Goal: Task Accomplishment & Management: Complete application form

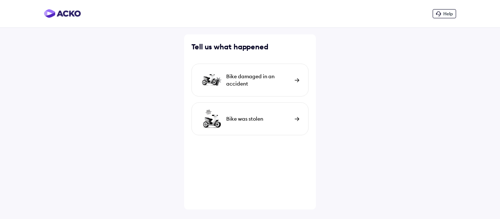
click at [248, 66] on div "Bike damaged in an accident" at bounding box center [250, 80] width 117 height 33
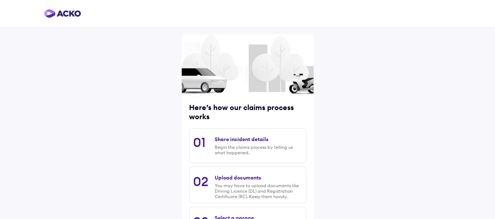
scroll to position [109, 0]
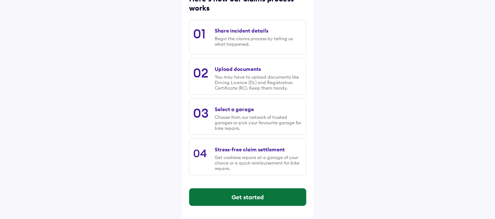
click at [261, 195] on button "Get started" at bounding box center [247, 198] width 116 height 18
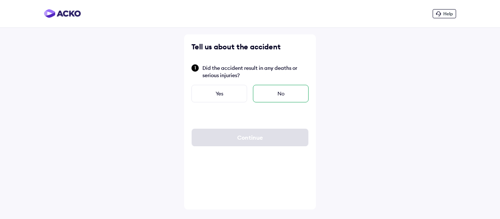
click at [267, 96] on div "No" at bounding box center [281, 94] width 56 height 18
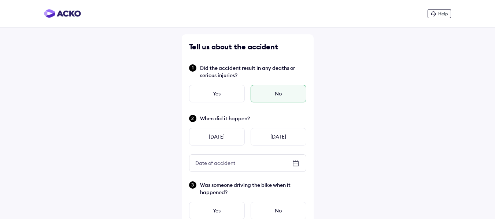
click at [97, 98] on div "Help Tell us about the accident Did the accident result in any deaths or seriou…" at bounding box center [247, 220] width 495 height 441
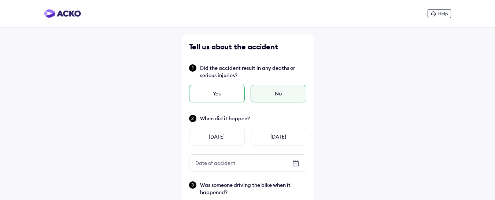
click at [218, 101] on div "Yes" at bounding box center [217, 94] width 56 height 18
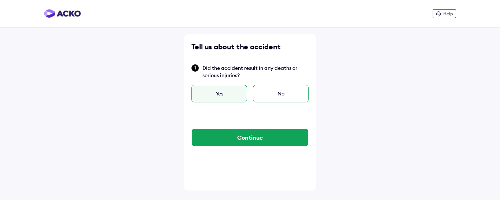
click at [270, 92] on div "No" at bounding box center [281, 94] width 56 height 18
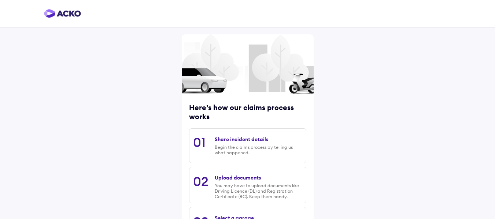
scroll to position [109, 0]
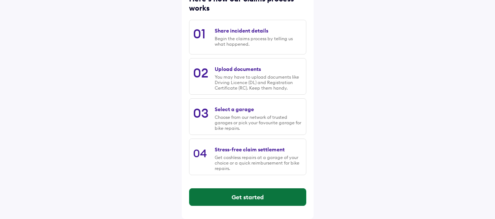
click at [245, 194] on button "Get started" at bounding box center [247, 198] width 116 height 18
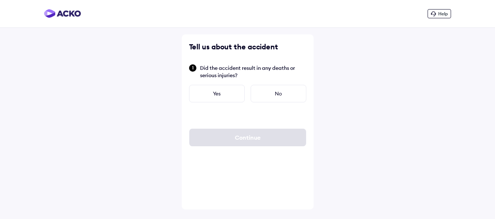
scroll to position [0, 0]
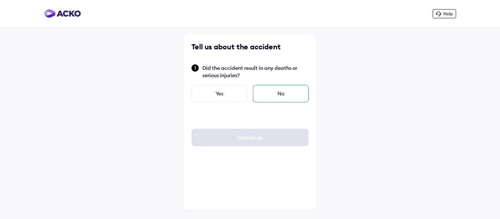
click at [270, 92] on div "No" at bounding box center [281, 94] width 56 height 18
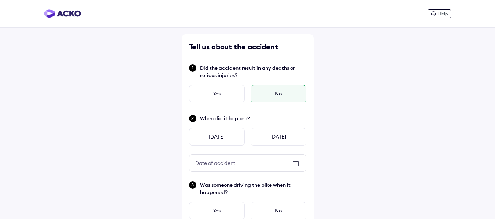
click at [296, 163] on icon at bounding box center [295, 163] width 9 height 9
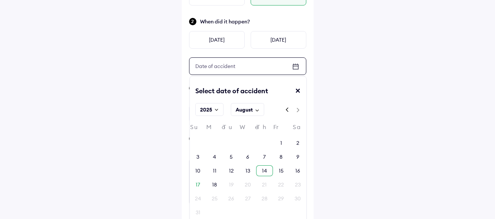
scroll to position [110, 0]
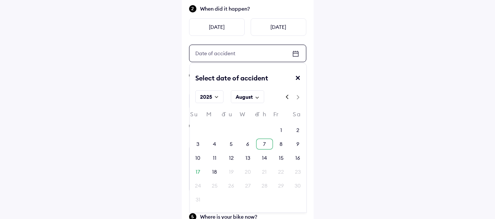
click at [263, 147] on div "7" at bounding box center [264, 144] width 3 height 7
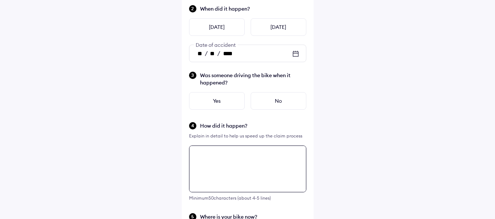
click at [223, 158] on div "Tell us about the accident Did the accident result in any deaths or serious inj…" at bounding box center [248, 128] width 132 height 406
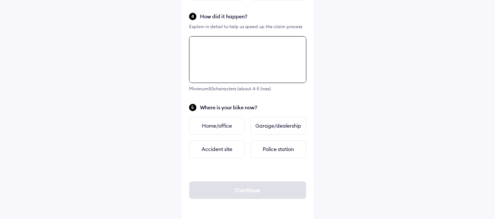
scroll to position [221, 0]
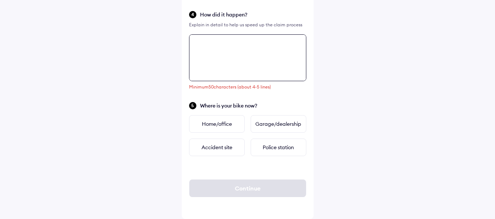
click at [216, 57] on textarea at bounding box center [247, 57] width 117 height 47
paste textarea "**********"
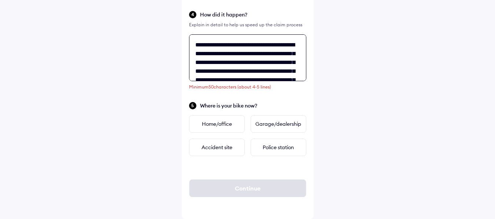
scroll to position [108, 0]
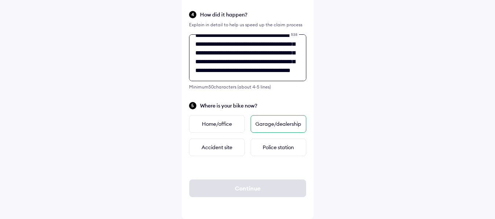
type textarea "**********"
click at [271, 127] on div "Garage/dealership" at bounding box center [278, 124] width 56 height 18
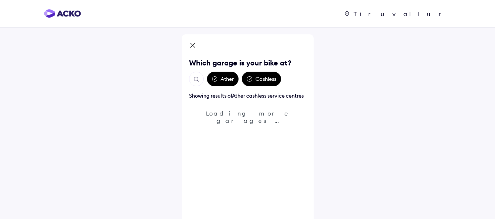
scroll to position [0, 0]
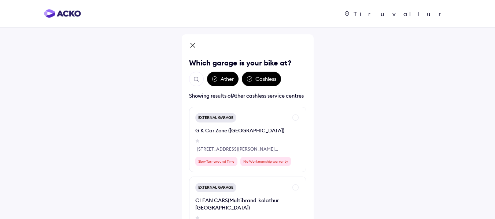
click at [198, 82] on img "Open search" at bounding box center [196, 79] width 7 height 7
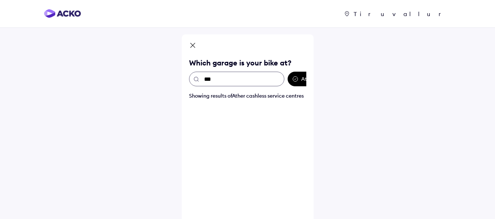
type input "****"
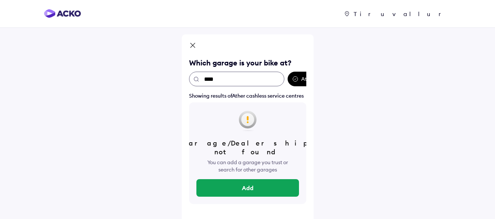
drag, startPoint x: 235, startPoint y: 74, endPoint x: 182, endPoint y: 76, distance: 53.5
click at [183, 76] on div "Tiruvallur Which garage is your bike at? **** Ather Cashless Showing results of…" at bounding box center [248, 134] width 132 height 200
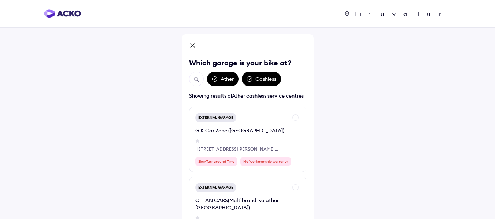
click at [194, 45] on icon at bounding box center [192, 46] width 7 height 9
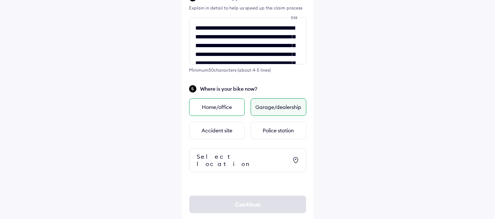
scroll to position [248, 0]
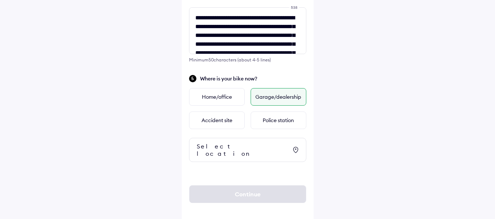
click at [227, 144] on div "Select location" at bounding box center [242, 150] width 91 height 15
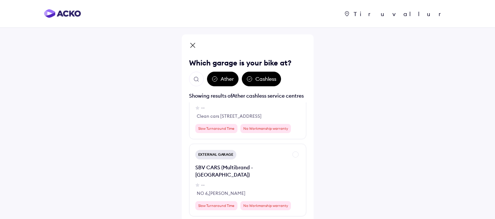
scroll to position [115, 0]
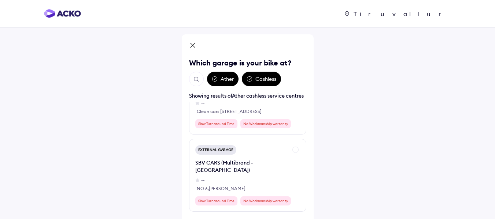
click at [260, 76] on div "Cashless" at bounding box center [261, 79] width 39 height 15
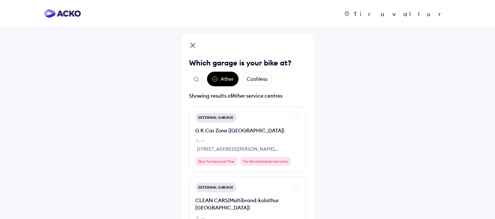
click at [260, 79] on div "Cashless" at bounding box center [257, 79] width 30 height 15
click at [196, 78] on img "Open search" at bounding box center [196, 79] width 7 height 7
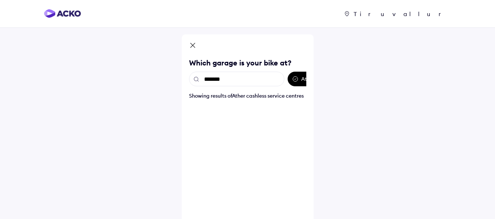
type input "********"
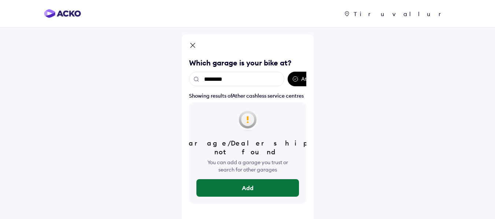
click at [244, 195] on button "Add" at bounding box center [247, 188] width 103 height 18
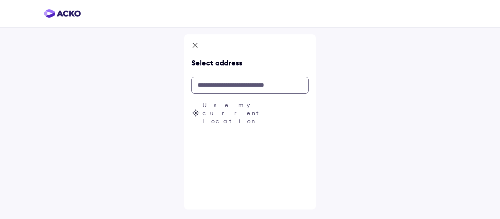
click at [227, 89] on input "text" at bounding box center [250, 85] width 117 height 17
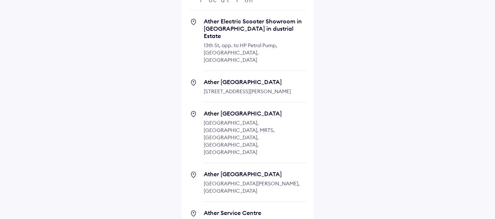
scroll to position [127, 0]
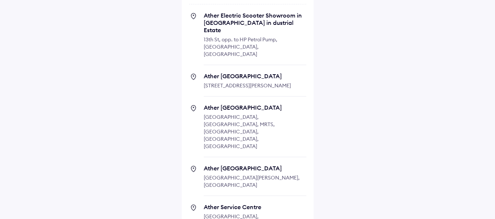
click at [233, 204] on span "Ather Service Centre" at bounding box center [255, 207] width 103 height 7
type input "**********"
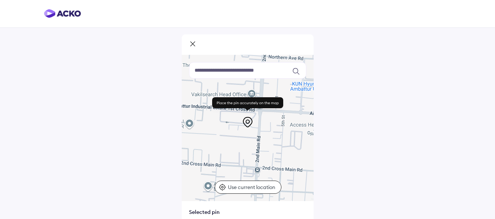
click at [238, 144] on div at bounding box center [248, 128] width 132 height 146
click at [218, 74] on input at bounding box center [247, 70] width 117 height 16
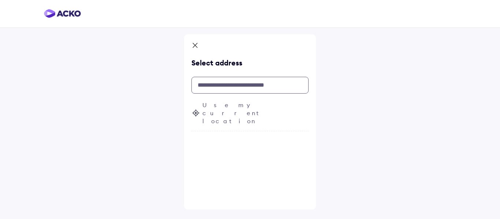
click at [217, 89] on input "text" at bounding box center [250, 85] width 117 height 17
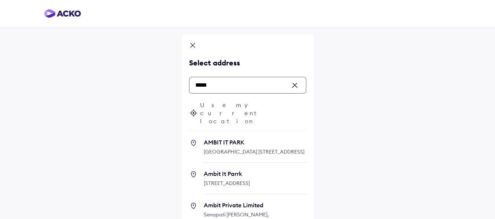
click at [236, 139] on span "AMBIT IT [GEOGRAPHIC_DATA] [STREET_ADDRESS]" at bounding box center [255, 151] width 103 height 24
type input "*****"
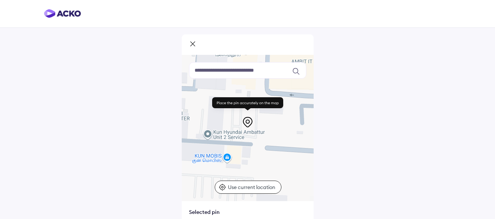
drag, startPoint x: 233, startPoint y: 159, endPoint x: 283, endPoint y: 157, distance: 50.2
click at [283, 157] on div at bounding box center [248, 128] width 132 height 146
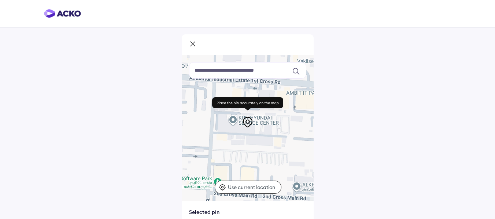
drag, startPoint x: 236, startPoint y: 154, endPoint x: 274, endPoint y: 155, distance: 38.1
click at [274, 155] on div at bounding box center [248, 128] width 132 height 146
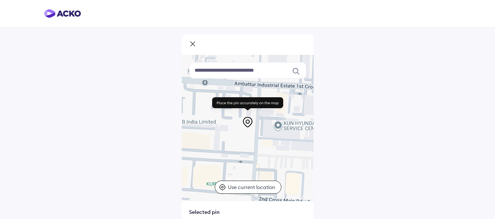
drag, startPoint x: 239, startPoint y: 153, endPoint x: 266, endPoint y: 156, distance: 27.2
click at [283, 159] on div at bounding box center [248, 128] width 132 height 146
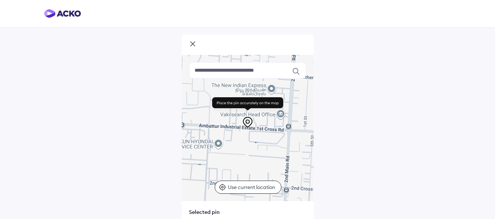
drag, startPoint x: 290, startPoint y: 141, endPoint x: 231, endPoint y: 150, distance: 59.0
click at [235, 150] on div at bounding box center [248, 128] width 132 height 146
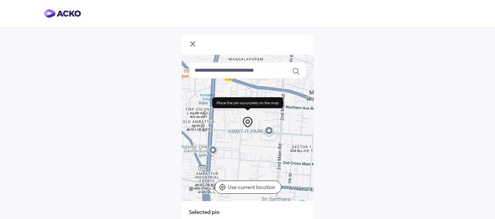
drag, startPoint x: 246, startPoint y: 144, endPoint x: 262, endPoint y: 148, distance: 15.8
click at [262, 148] on div at bounding box center [248, 128] width 132 height 146
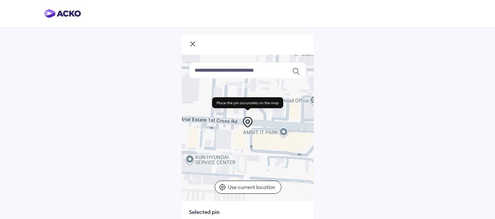
drag, startPoint x: 260, startPoint y: 150, endPoint x: 251, endPoint y: 193, distance: 44.2
click at [251, 193] on div "Keyboard shortcuts Map Data Map data ©2025 Google Map data ©2025 Google 50 m Cl…" at bounding box center [248, 128] width 132 height 146
click at [251, 178] on div at bounding box center [248, 128] width 132 height 146
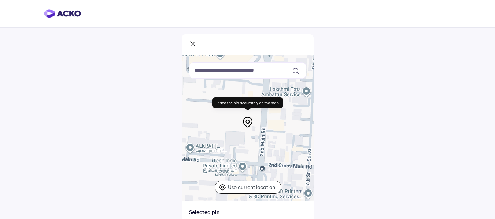
drag, startPoint x: 261, startPoint y: 172, endPoint x: 198, endPoint y: 95, distance: 99.9
click at [198, 95] on div at bounding box center [248, 128] width 132 height 146
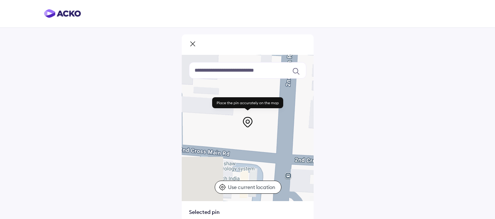
drag, startPoint x: 223, startPoint y: 132, endPoint x: 178, endPoint y: 12, distance: 127.9
click at [178, 12] on div "Keyboard shortcuts Map Data Map data ©2025 Map data ©2025 20 m Click to toggle …" at bounding box center [247, 142] width 495 height 284
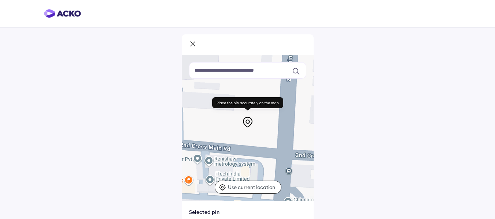
drag, startPoint x: 244, startPoint y: 177, endPoint x: 246, endPoint y: 141, distance: 35.2
click at [246, 141] on div at bounding box center [248, 128] width 132 height 146
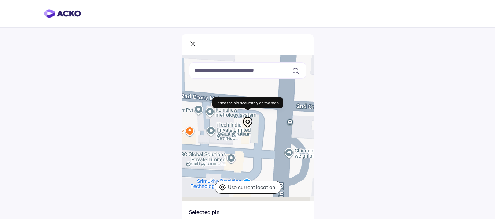
drag, startPoint x: 239, startPoint y: 152, endPoint x: 240, endPoint y: 89, distance: 62.3
click at [240, 89] on div at bounding box center [248, 128] width 132 height 146
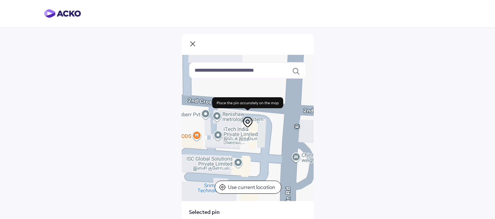
drag, startPoint x: 219, startPoint y: 156, endPoint x: 227, endPoint y: 110, distance: 46.2
click at [227, 110] on div "Keyboard shortcuts Map Data Map data ©2025 Map data ©2025 20 m Click to toggle …" at bounding box center [248, 128] width 132 height 146
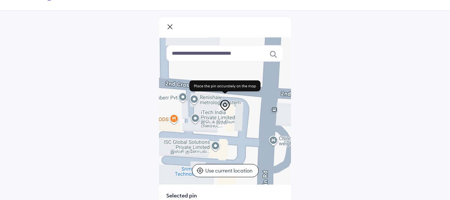
scroll to position [33, 0]
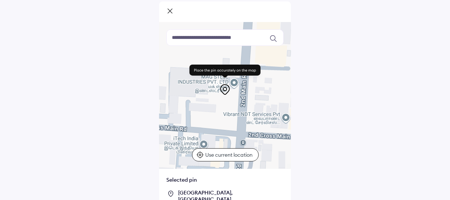
drag, startPoint x: 208, startPoint y: 111, endPoint x: 208, endPoint y: 146, distance: 35.2
click at [208, 146] on div at bounding box center [225, 95] width 132 height 146
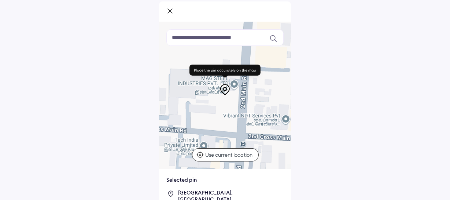
click at [209, 114] on div at bounding box center [225, 95] width 132 height 146
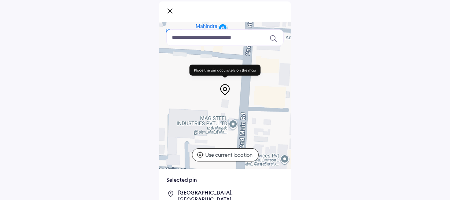
drag, startPoint x: 209, startPoint y: 115, endPoint x: 208, endPoint y: 159, distance: 44.3
click at [208, 159] on div "Keyboard shortcuts Map Data Map data ©2025 Google Map data ©2025 Google 20 m Cl…" at bounding box center [225, 95] width 132 height 146
click at [198, 38] on input at bounding box center [224, 37] width 117 height 16
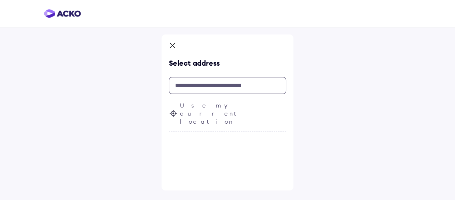
click at [201, 86] on input "text" at bounding box center [227, 85] width 117 height 17
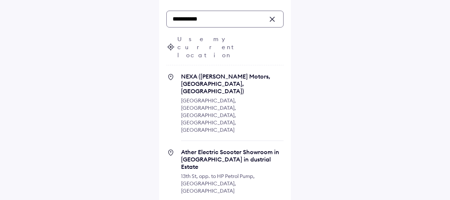
scroll to position [33, 0]
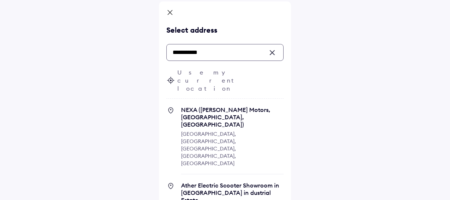
drag, startPoint x: 209, startPoint y: 49, endPoint x: 136, endPoint y: 53, distance: 73.0
click at [136, 53] on div "**********" at bounding box center [225, 181] width 450 height 428
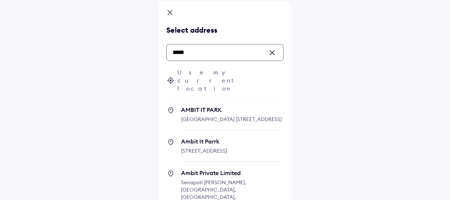
drag, startPoint x: 194, startPoint y: 52, endPoint x: 164, endPoint y: 50, distance: 30.5
click at [164, 50] on div "Select address ***** Use my current location [GEOGRAPHIC_DATA], [GEOGRAPHIC_DAT…" at bounding box center [225, 164] width 132 height 327
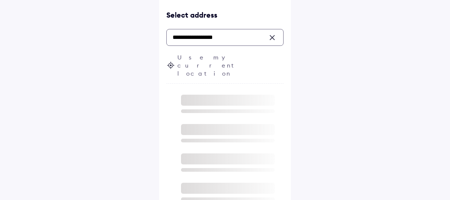
scroll to position [0, 0]
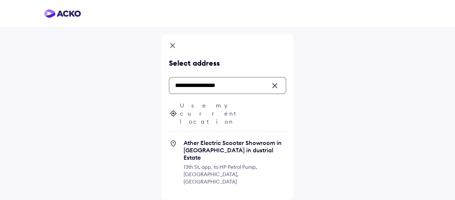
click at [222, 84] on input "**********" at bounding box center [227, 85] width 117 height 17
drag, startPoint x: 227, startPoint y: 84, endPoint x: 150, endPoint y: 89, distance: 77.0
click at [150, 89] on div "**********" at bounding box center [227, 100] width 455 height 200
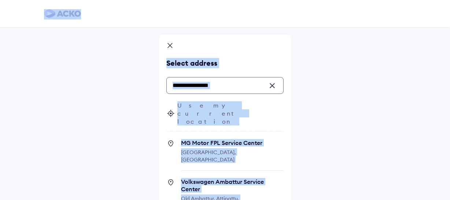
click at [225, 81] on input "**********" at bounding box center [224, 85] width 117 height 17
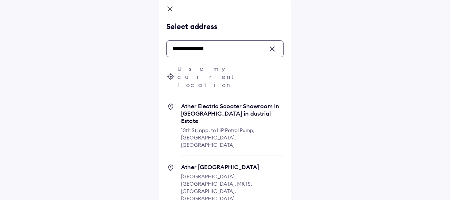
scroll to position [25, 0]
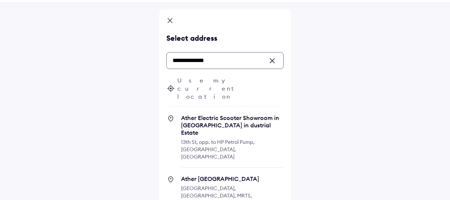
click at [214, 138] on span "13th St, opp. to HP Petrol Pump, [GEOGRAPHIC_DATA], [GEOGRAPHIC_DATA]" at bounding box center [218, 148] width 74 height 21
type input "**********"
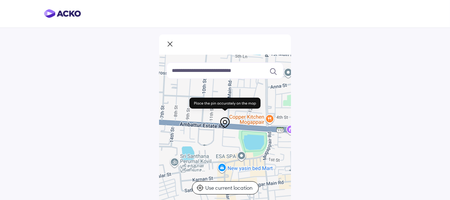
click at [220, 76] on input at bounding box center [224, 70] width 117 height 16
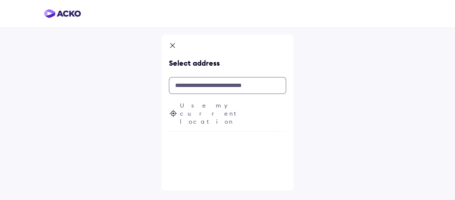
click at [217, 84] on input "text" at bounding box center [227, 85] width 117 height 17
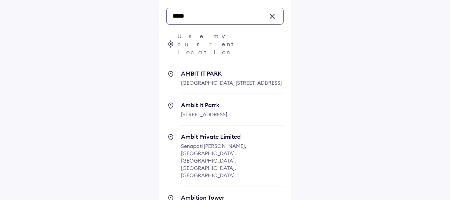
scroll to position [33, 0]
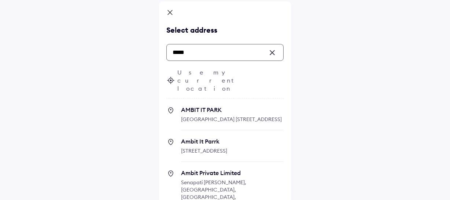
click at [215, 116] on span "[GEOGRAPHIC_DATA] [STREET_ADDRESS]" at bounding box center [231, 119] width 101 height 7
type input "*****"
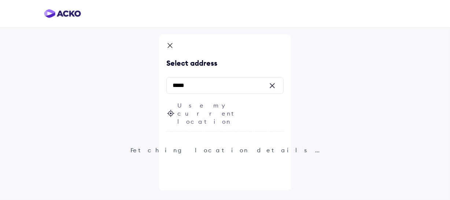
scroll to position [0, 0]
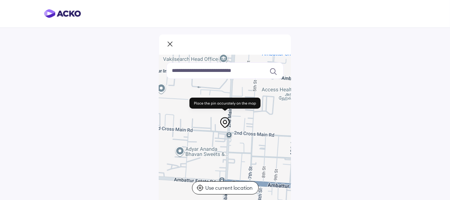
drag, startPoint x: 224, startPoint y: 136, endPoint x: 207, endPoint y: 90, distance: 49.6
click at [207, 90] on div at bounding box center [225, 128] width 132 height 146
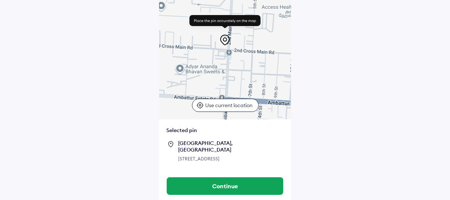
scroll to position [85, 0]
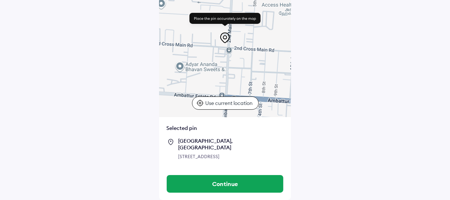
click at [188, 154] on div "[STREET_ADDRESS]" at bounding box center [230, 156] width 105 height 7
click at [191, 144] on div "[STREET_ADDRESS]" at bounding box center [230, 148] width 105 height 23
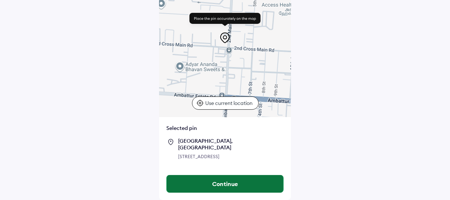
click at [220, 188] on button "Continue" at bounding box center [225, 184] width 116 height 18
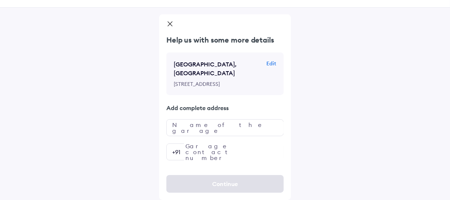
scroll to position [0, 0]
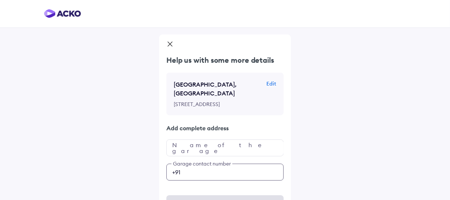
click at [220, 186] on div "Help us with some more details [GEOGRAPHIC_DATA] Edit [STREET_ADDRESS] Add comp…" at bounding box center [225, 126] width 132 height 185
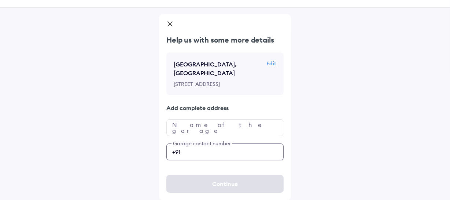
scroll to position [35, 0]
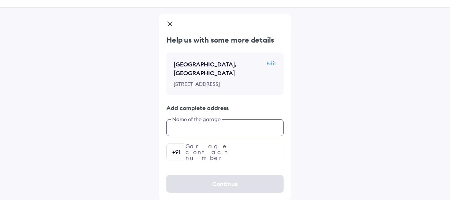
click at [218, 129] on input "text" at bounding box center [224, 127] width 117 height 17
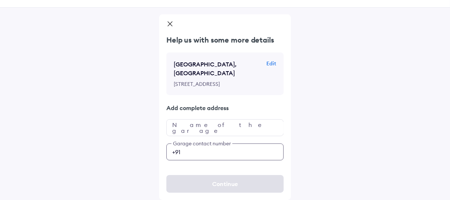
click at [223, 151] on input "number" at bounding box center [224, 151] width 117 height 17
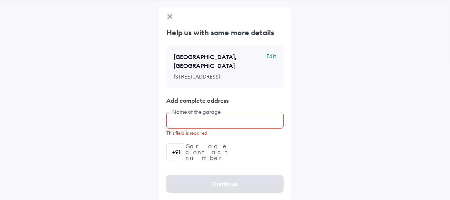
click at [256, 119] on input "text" at bounding box center [224, 120] width 117 height 17
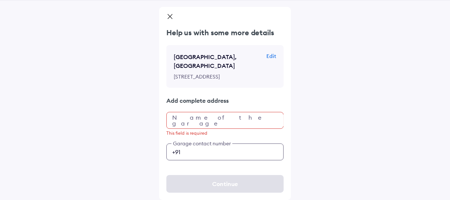
click at [238, 147] on input "number" at bounding box center [224, 151] width 117 height 17
type input "**********"
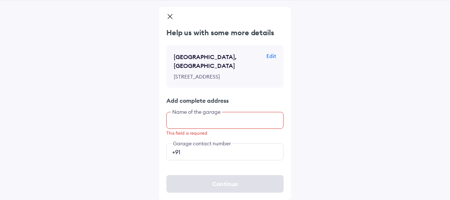
click at [237, 119] on input "text" at bounding box center [224, 120] width 117 height 17
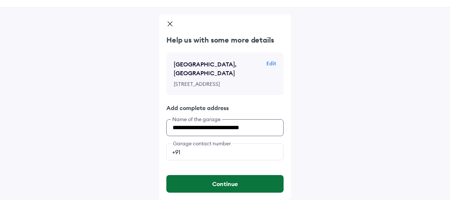
type input "**********"
click at [195, 183] on button "Continue" at bounding box center [224, 184] width 117 height 18
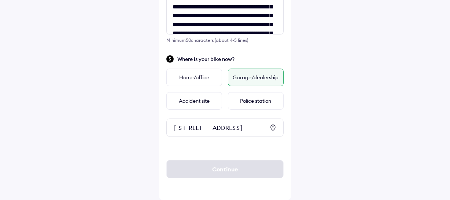
scroll to position [281, 0]
click at [223, 167] on div "Continue" at bounding box center [224, 169] width 117 height 18
click at [229, 129] on div "[STREET_ADDRESS]" at bounding box center [219, 127] width 91 height 7
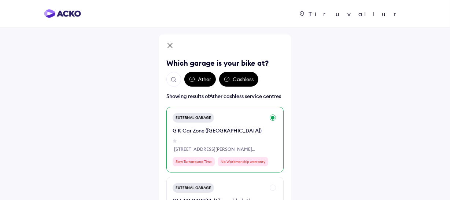
scroll to position [0, 0]
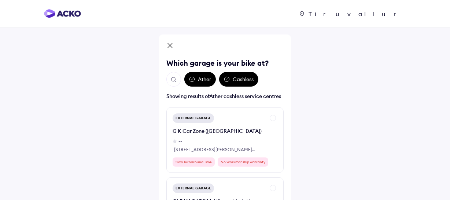
click at [177, 79] on button "Open search" at bounding box center [173, 79] width 15 height 15
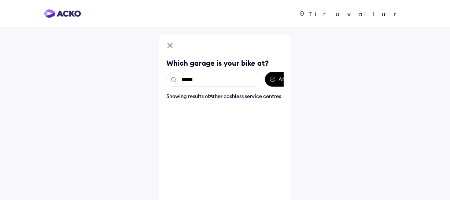
type input "******"
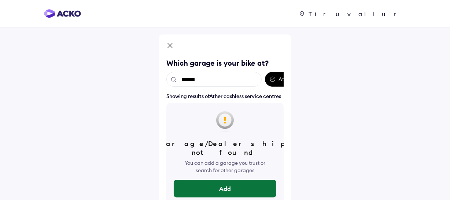
click at [240, 188] on button "Add" at bounding box center [225, 188] width 103 height 18
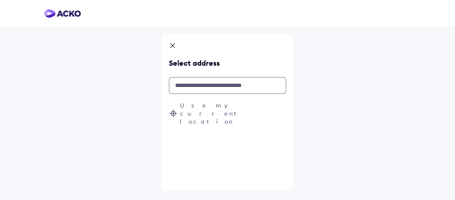
click at [218, 89] on input "text" at bounding box center [227, 85] width 117 height 17
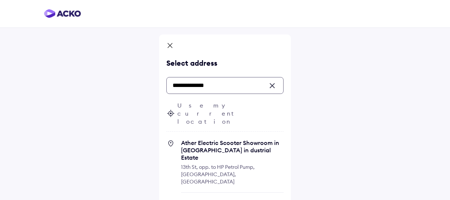
click at [189, 139] on span "Ather Electric Scooter Showroom in [GEOGRAPHIC_DATA] in dustrial Estate" at bounding box center [232, 150] width 103 height 22
type input "**********"
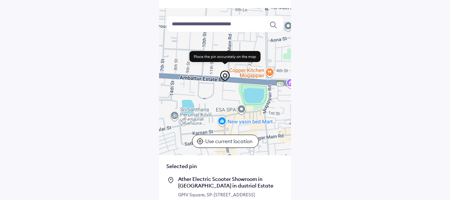
scroll to position [106, 0]
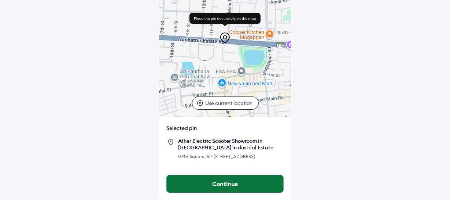
click at [212, 177] on button "Continue" at bounding box center [225, 184] width 116 height 18
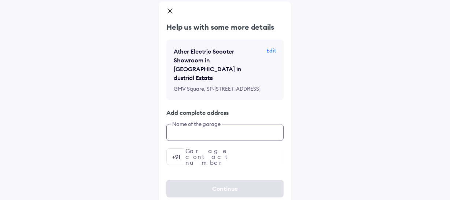
click at [193, 155] on div "Help us with some more details Ather Electric Scooter Showroom in [GEOGRAPHIC_D…" at bounding box center [225, 93] width 132 height 143
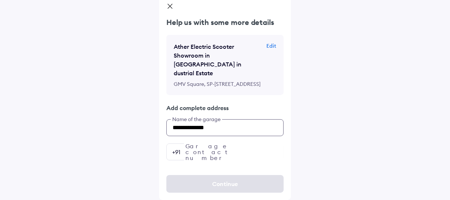
type input "**********"
click at [195, 153] on input "number" at bounding box center [224, 151] width 117 height 17
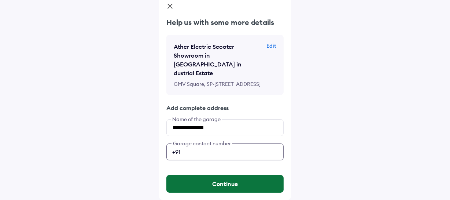
type input "**********"
click at [229, 177] on button "Continue" at bounding box center [224, 184] width 117 height 18
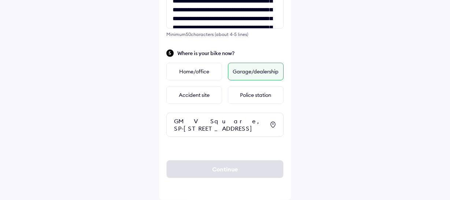
scroll to position [303, 0]
click at [255, 178] on div "Continue" at bounding box center [224, 168] width 117 height 47
click at [255, 172] on div "Continue" at bounding box center [224, 169] width 117 height 18
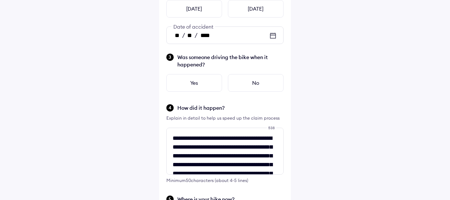
scroll to position [133, 0]
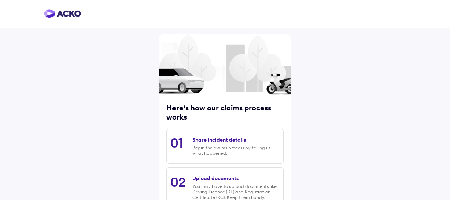
scroll to position [129, 0]
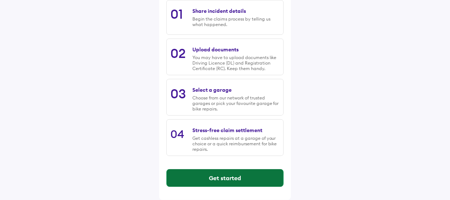
click at [226, 176] on button "Get started" at bounding box center [225, 178] width 116 height 18
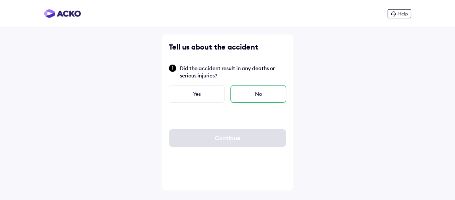
click at [241, 87] on div "No" at bounding box center [258, 94] width 56 height 18
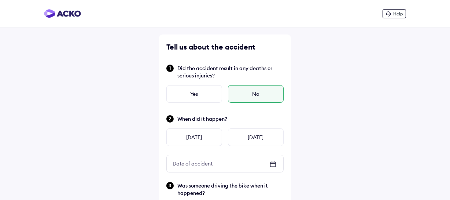
click at [269, 159] on icon at bounding box center [272, 163] width 9 height 9
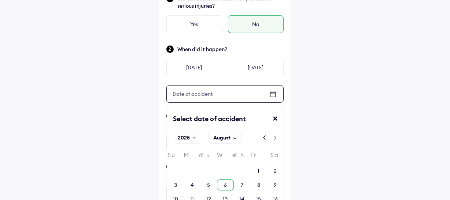
scroll to position [166, 0]
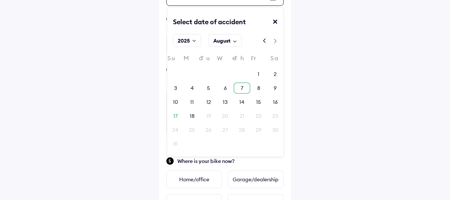
click at [248, 83] on div "7" at bounding box center [242, 87] width 16 height 11
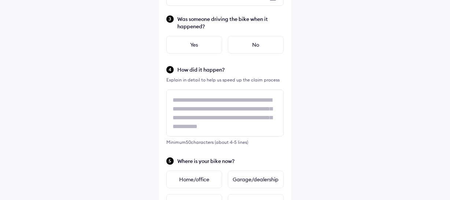
scroll to position [166, 0]
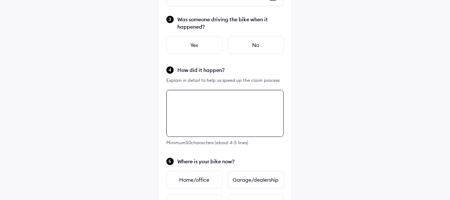
click at [234, 110] on div "Tell us about the accident Did the accident result in any deaths or serious inj…" at bounding box center [225, 72] width 132 height 406
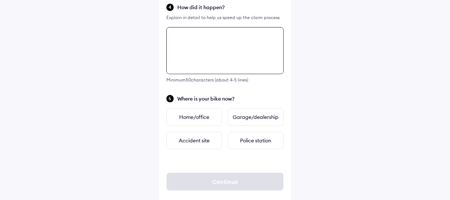
scroll to position [241, 0]
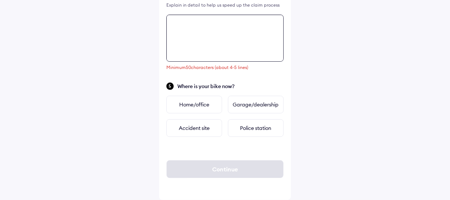
click at [200, 38] on textarea at bounding box center [224, 38] width 117 height 47
paste textarea "**********"
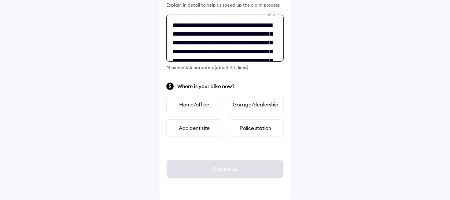
scroll to position [108, 0]
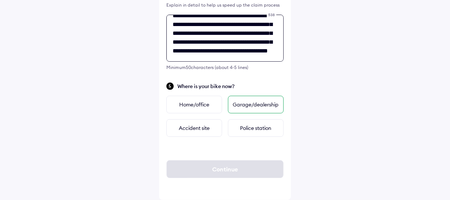
type textarea "**********"
click at [257, 110] on div "Garage/dealership" at bounding box center [256, 105] width 56 height 18
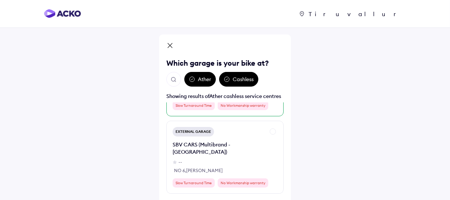
scroll to position [134, 0]
click at [222, 78] on div "Cashless" at bounding box center [238, 79] width 39 height 15
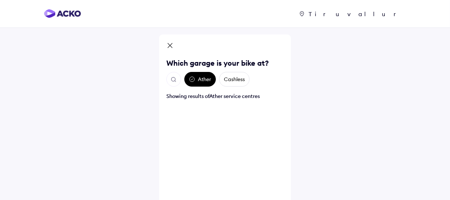
scroll to position [0, 0]
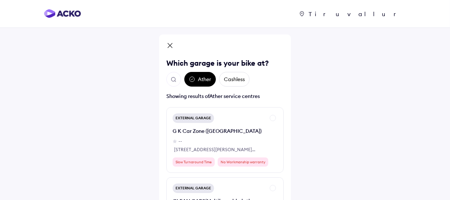
click at [177, 80] on button "Open search" at bounding box center [173, 79] width 15 height 15
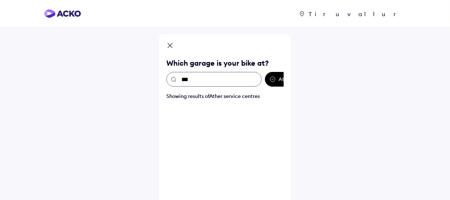
type input "****"
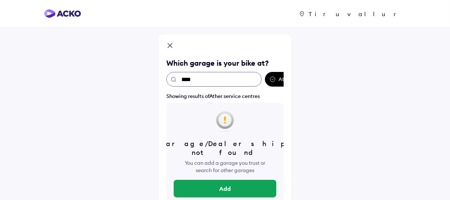
drag, startPoint x: 173, startPoint y: 80, endPoint x: 146, endPoint y: 78, distance: 26.5
click at [146, 78] on div "Tiruvallur Tiruvallur Which garage is your bike at? **** Ather Cashless Showing…" at bounding box center [225, 107] width 450 height 214
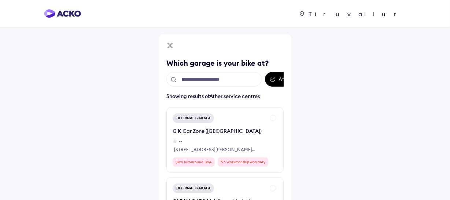
click at [168, 48] on icon at bounding box center [169, 46] width 7 height 9
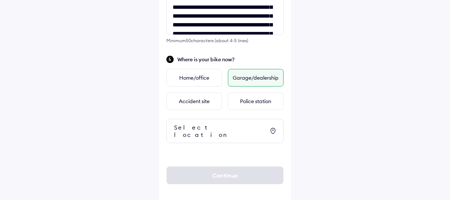
scroll to position [268, 0]
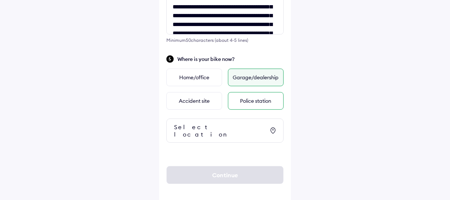
click at [243, 99] on div "Police station" at bounding box center [256, 101] width 56 height 18
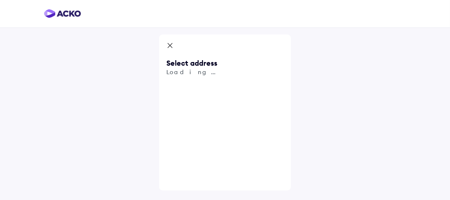
scroll to position [0, 0]
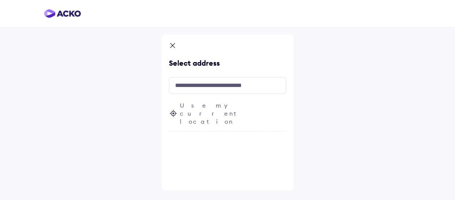
click at [170, 47] on icon at bounding box center [172, 45] width 4 height 4
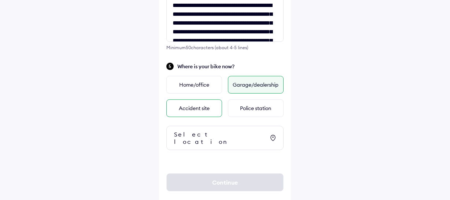
scroll to position [268, 0]
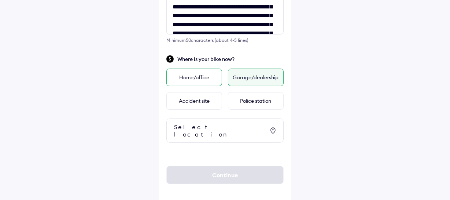
click at [197, 80] on div "Home/office" at bounding box center [194, 77] width 56 height 18
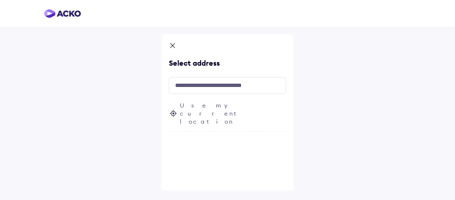
click at [172, 46] on icon at bounding box center [172, 46] width 7 height 9
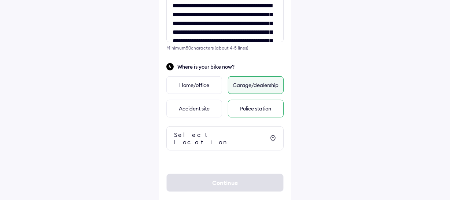
scroll to position [268, 0]
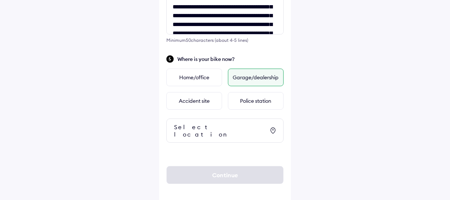
click at [249, 80] on div "Garage/dealership" at bounding box center [256, 77] width 56 height 18
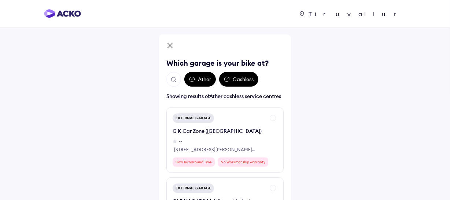
click at [168, 78] on button "Open search" at bounding box center [173, 79] width 15 height 15
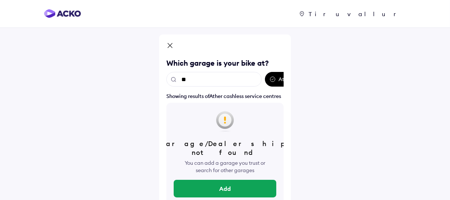
type input "*"
type input "****"
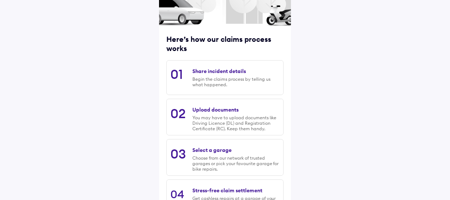
scroll to position [129, 0]
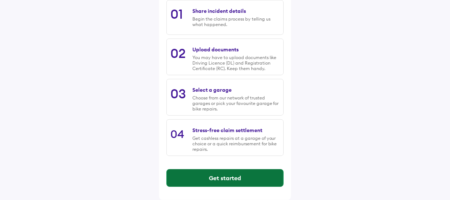
click at [217, 169] on button "Get started" at bounding box center [225, 178] width 116 height 18
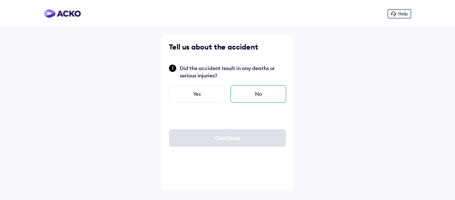
click at [231, 92] on div "No" at bounding box center [258, 94] width 56 height 18
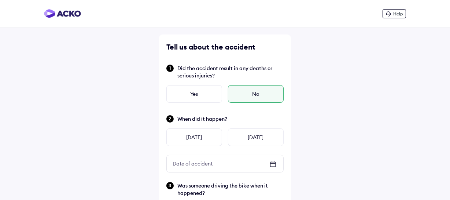
click at [269, 160] on icon at bounding box center [272, 163] width 9 height 9
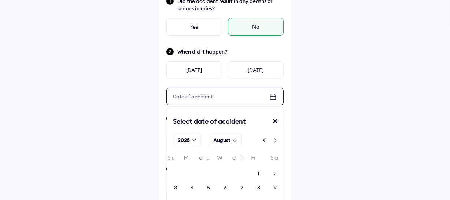
scroll to position [200, 0]
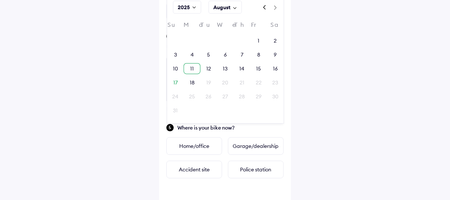
click at [195, 68] on div "11" at bounding box center [191, 68] width 16 height 11
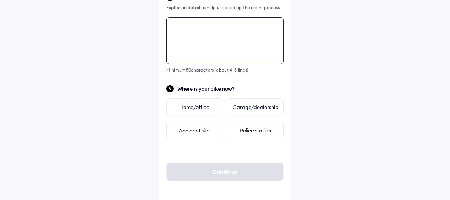
click at [192, 72] on div "Minimum 50 characters (about 4-5 lines)" at bounding box center [224, 44] width 117 height 55
paste textarea "**********"
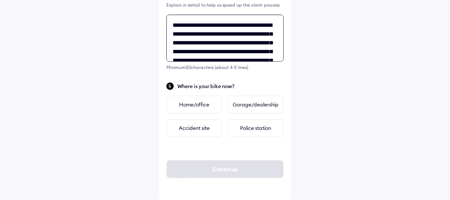
scroll to position [108, 0]
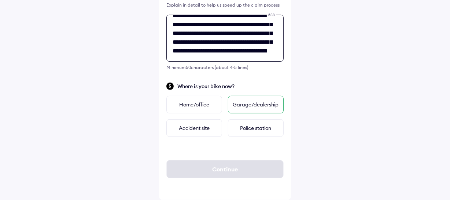
type textarea "**********"
click at [253, 108] on div "Garage/dealership" at bounding box center [256, 105] width 56 height 18
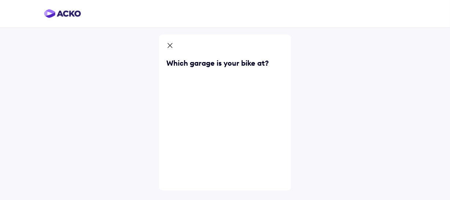
scroll to position [0, 0]
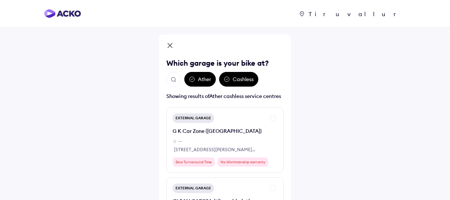
click at [381, 14] on div "Tiruvallur" at bounding box center [355, 13] width 100 height 7
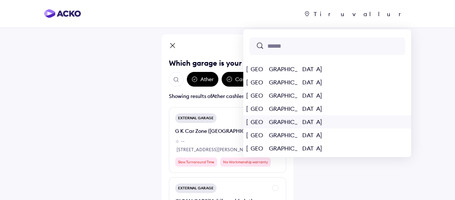
click at [326, 121] on div "Chennai" at bounding box center [327, 121] width 168 height 13
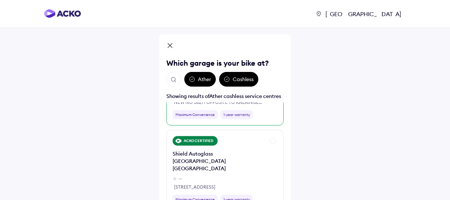
scroll to position [300, 0]
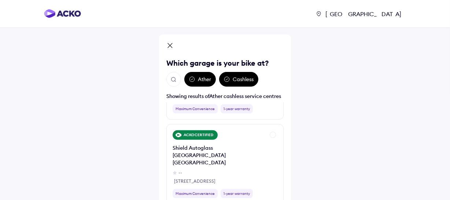
click at [175, 81] on img "Open search" at bounding box center [173, 79] width 7 height 7
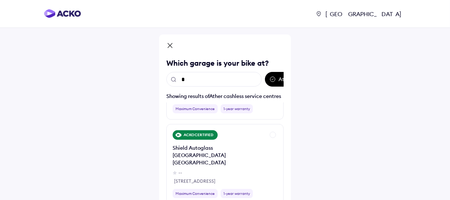
scroll to position [0, 0]
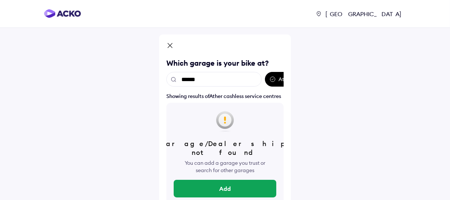
type input "*****"
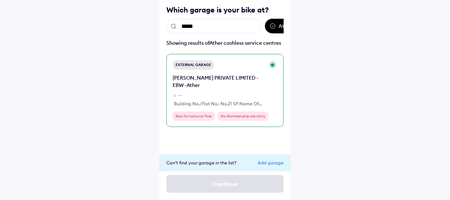
scroll to position [60, 0]
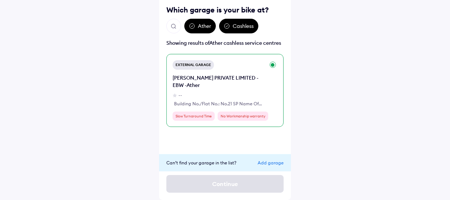
click at [201, 90] on div "KHIVRAJ VAHAN PRIVATE LIMITED - EBW -Ather -- Building No./Flat No.: No.21 SP N…" at bounding box center [218, 90] width 92 height 33
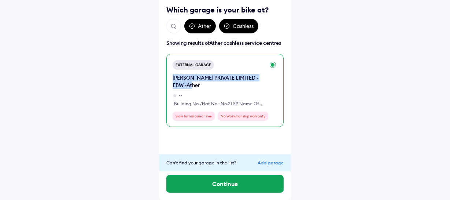
drag, startPoint x: 172, startPoint y: 76, endPoint x: 208, endPoint y: 91, distance: 38.9
click at [193, 85] on div "External Garage KHIVRAJ VAHAN PRIVATE LIMITED - EBW -Ather -- Building No./Flat…" at bounding box center [224, 90] width 117 height 73
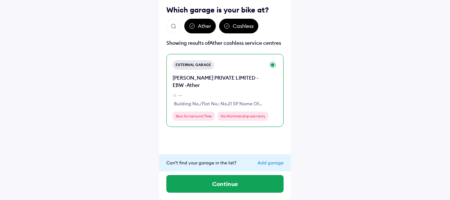
click at [249, 115] on div "No Workmanship warranty" at bounding box center [243, 115] width 51 height 9
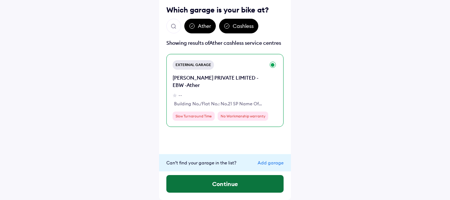
click at [255, 185] on button "Continue" at bounding box center [224, 184] width 117 height 18
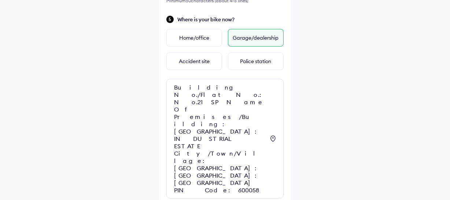
scroll to position [311, 0]
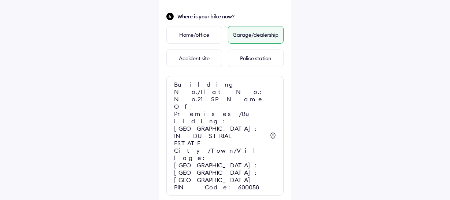
click at [273, 131] on icon at bounding box center [272, 135] width 9 height 9
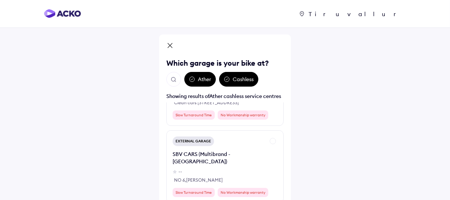
scroll to position [134, 0]
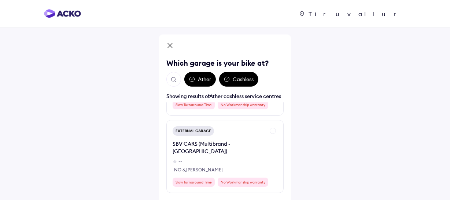
click at [173, 73] on button "Open search" at bounding box center [173, 79] width 15 height 15
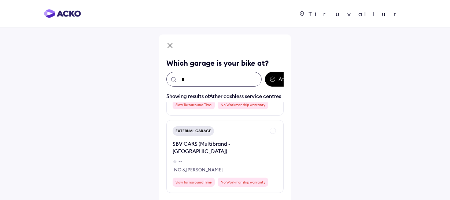
scroll to position [0, 0]
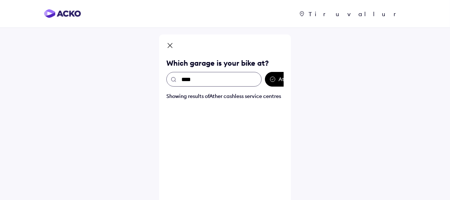
type input "*****"
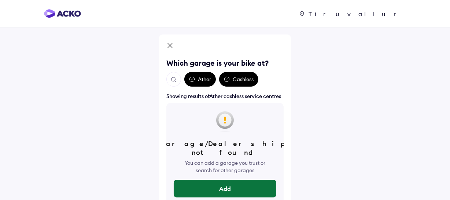
click at [230, 190] on button "Add" at bounding box center [225, 188] width 103 height 18
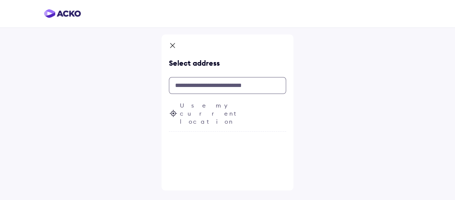
click at [214, 88] on input "text" at bounding box center [227, 85] width 117 height 17
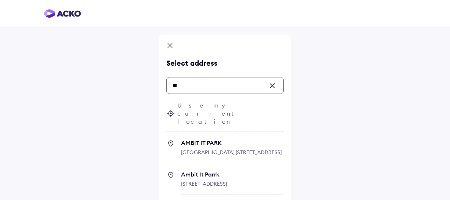
type input "*"
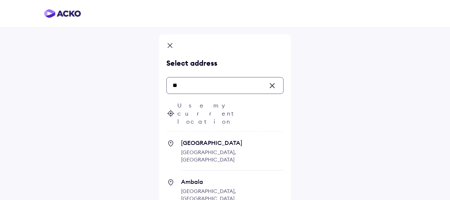
type input "*"
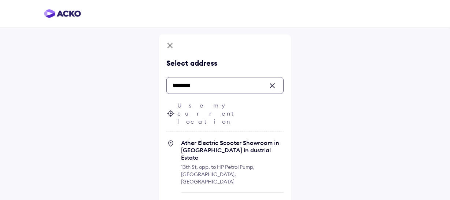
click at [220, 139] on span "Ather Electric Scooter Showroom in [GEOGRAPHIC_DATA] in dustrial Estate" at bounding box center [232, 150] width 103 height 22
type input "********"
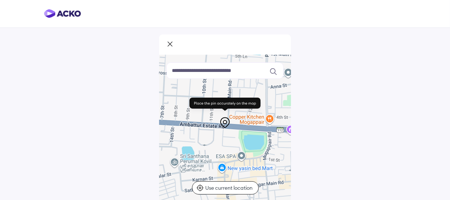
scroll to position [106, 0]
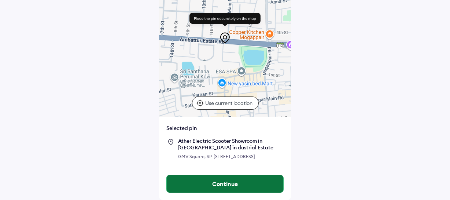
click at [209, 182] on button "Continue" at bounding box center [225, 184] width 116 height 18
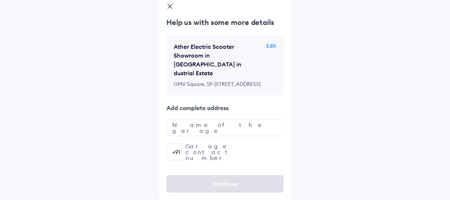
scroll to position [58, 0]
click at [200, 125] on input "text" at bounding box center [224, 127] width 117 height 17
type input "**********"
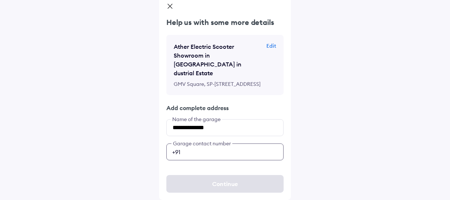
click at [222, 144] on input "number" at bounding box center [224, 151] width 117 height 17
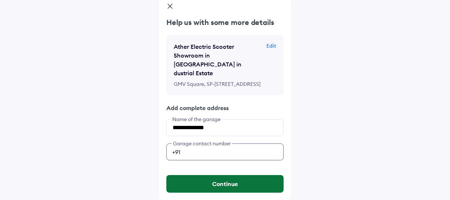
type input "**********"
click at [229, 181] on button "Continue" at bounding box center [224, 184] width 117 height 18
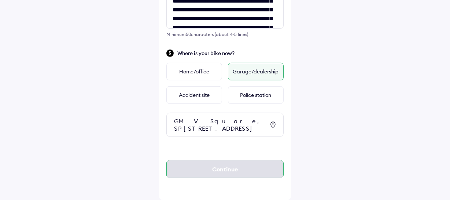
scroll to position [303, 0]
click at [229, 172] on div "Continue" at bounding box center [224, 169] width 117 height 18
click at [184, 171] on div "Continue" at bounding box center [224, 169] width 117 height 18
click at [184, 170] on div "Continue" at bounding box center [224, 169] width 117 height 18
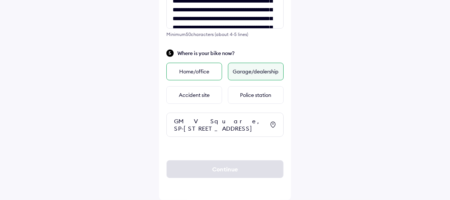
click at [190, 63] on div "Home/office" at bounding box center [194, 72] width 56 height 18
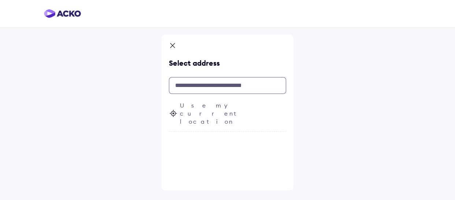
click at [201, 86] on input "text" at bounding box center [227, 85] width 117 height 17
click at [201, 103] on span "Use my current location" at bounding box center [233, 113] width 106 height 24
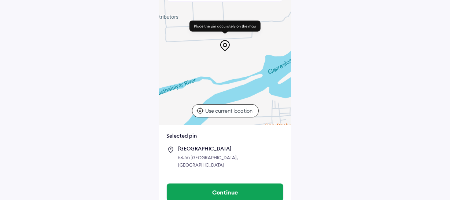
scroll to position [78, 0]
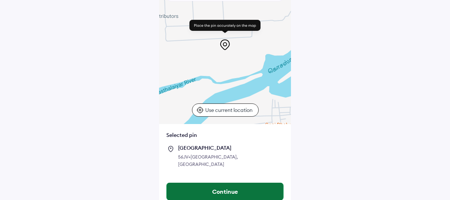
click at [189, 182] on button "Continue" at bounding box center [225, 191] width 116 height 18
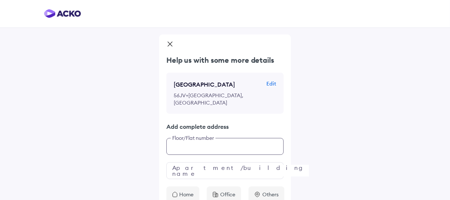
click at [195, 142] on div "Help us with some more details Chennai Edit 56JV+P8 Chennai, Tamil Nadu, India …" at bounding box center [225, 128] width 132 height 147
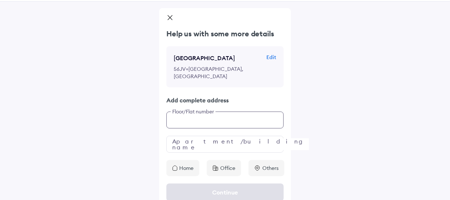
scroll to position [27, 0]
type input "*"
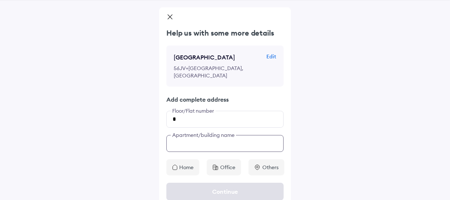
drag, startPoint x: 196, startPoint y: 139, endPoint x: 190, endPoint y: 145, distance: 8.3
click at [191, 144] on div "Help us with some more details Chennai Edit 56JV+P8 Chennai, Tamil Nadu, India …" at bounding box center [225, 101] width 132 height 147
type input "**********"
click at [190, 159] on div "Home" at bounding box center [182, 167] width 33 height 16
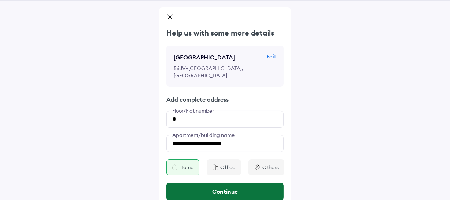
click at [215, 182] on button "Continue" at bounding box center [224, 191] width 117 height 18
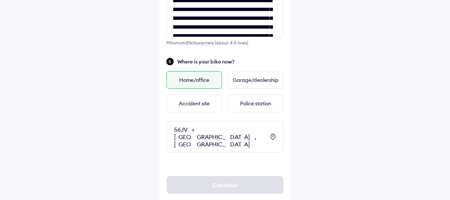
scroll to position [274, 0]
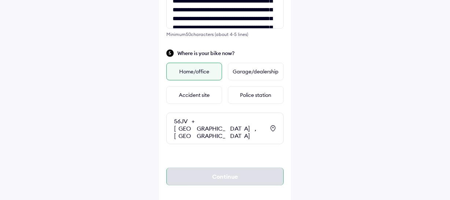
click at [196, 167] on div "Continue" at bounding box center [224, 176] width 117 height 18
click at [271, 126] on icon at bounding box center [272, 128] width 9 height 9
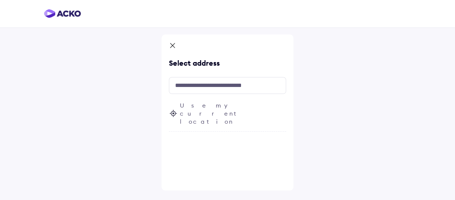
click at [224, 108] on span "Use my current location" at bounding box center [233, 113] width 106 height 24
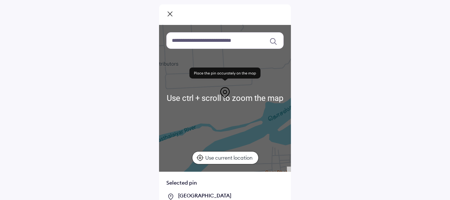
scroll to position [33, 0]
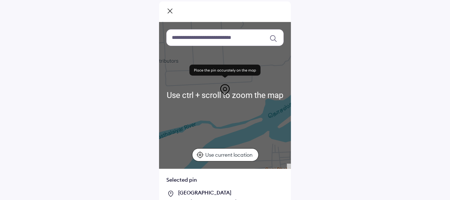
click at [207, 154] on p "Use current location" at bounding box center [229, 154] width 49 height 7
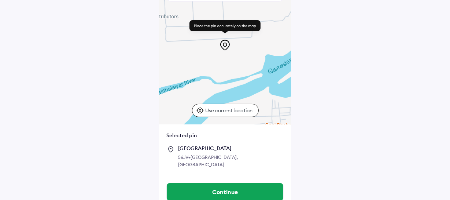
scroll to position [78, 0]
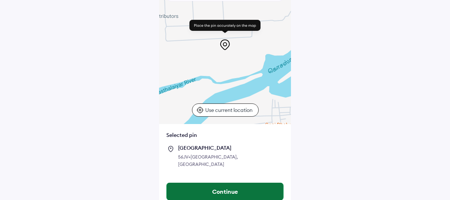
click at [210, 182] on button "Continue" at bounding box center [225, 191] width 116 height 18
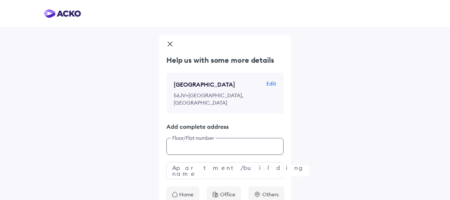
click at [202, 135] on div "Help us with some more details Chennai Edit 56JV+P8 Chennai, Tamil Nadu, India …" at bounding box center [225, 128] width 132 height 147
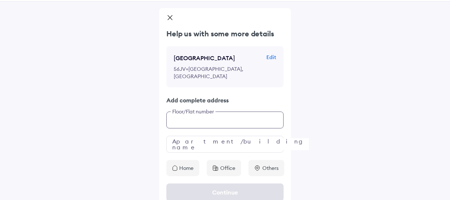
scroll to position [27, 0]
type input "*"
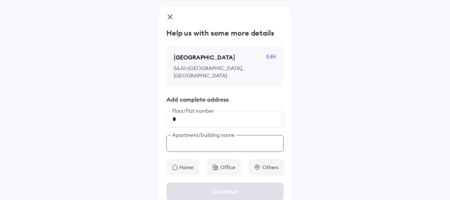
click at [174, 140] on input "text" at bounding box center [224, 143] width 117 height 17
type input "**********"
click at [187, 167] on div "Home" at bounding box center [182, 167] width 33 height 16
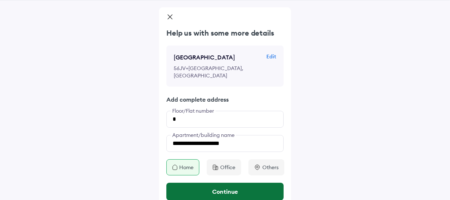
click at [198, 182] on button "Continue" at bounding box center [224, 191] width 117 height 18
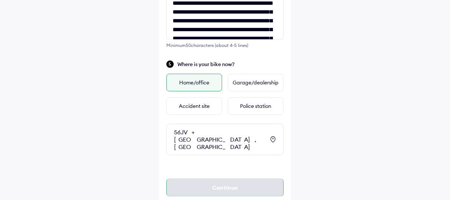
scroll to position [274, 0]
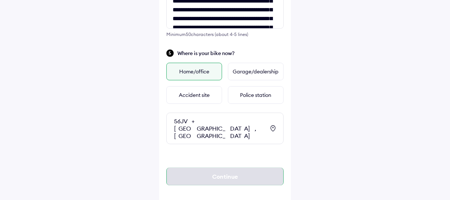
click at [194, 167] on div "Continue" at bounding box center [224, 176] width 117 height 18
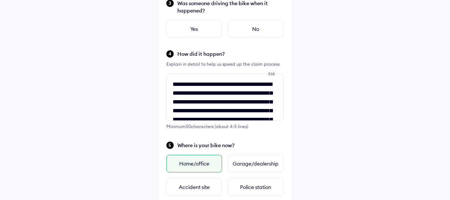
scroll to position [233, 0]
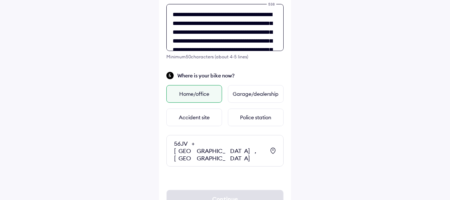
click at [208, 34] on textarea "**********" at bounding box center [224, 27] width 117 height 47
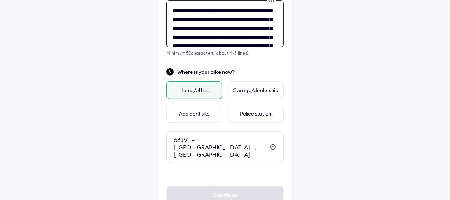
scroll to position [256, 0]
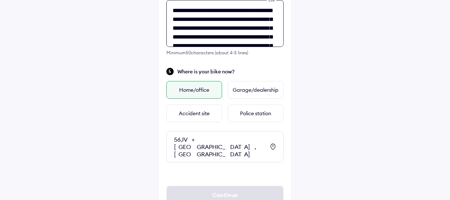
click at [208, 34] on textarea "**********" at bounding box center [224, 23] width 117 height 47
